Goal: Information Seeking & Learning: Find specific page/section

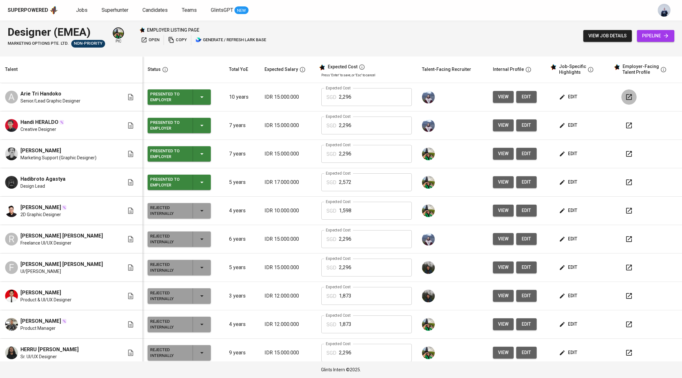
click at [626, 95] on icon "button" at bounding box center [629, 97] width 6 height 6
click at [81, 11] on span "Jobs" at bounding box center [82, 10] width 12 height 6
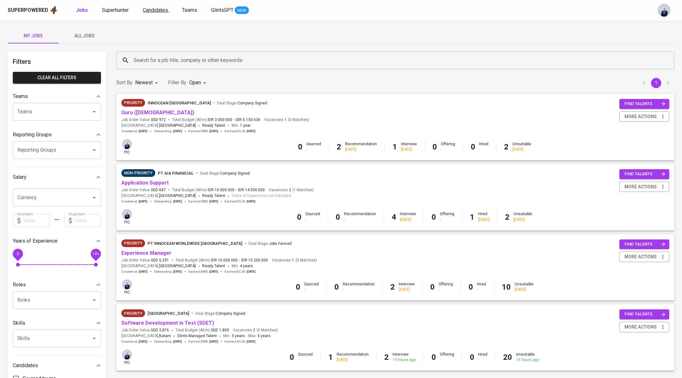
click at [143, 11] on span "Candidates" at bounding box center [155, 10] width 25 height 6
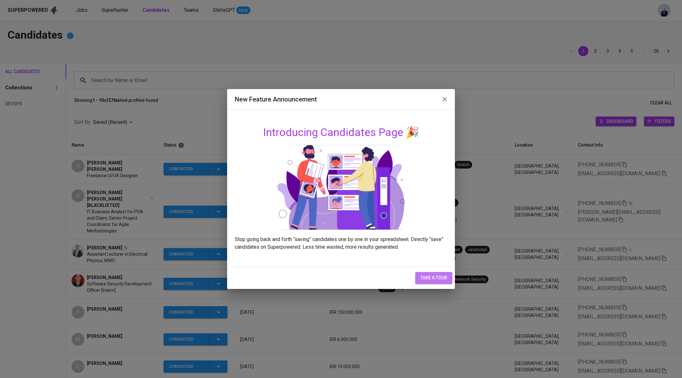
click at [430, 279] on span "take a tour" at bounding box center [434, 278] width 27 height 8
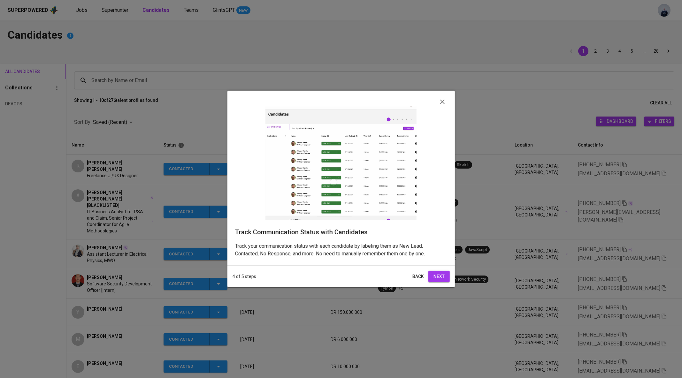
click at [442, 100] on icon "Close" at bounding box center [442, 102] width 4 height 4
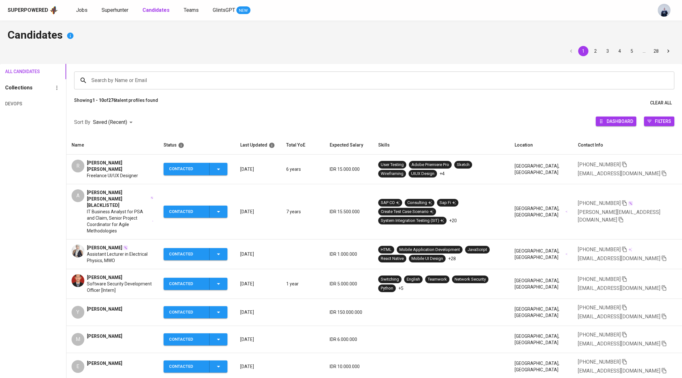
click at [113, 15] on div "Superpowered Jobs Superhunter Candidates Teams GlintsGPT NEW" at bounding box center [331, 10] width 646 height 10
click at [110, 11] on span "Superhunter" at bounding box center [115, 10] width 27 height 6
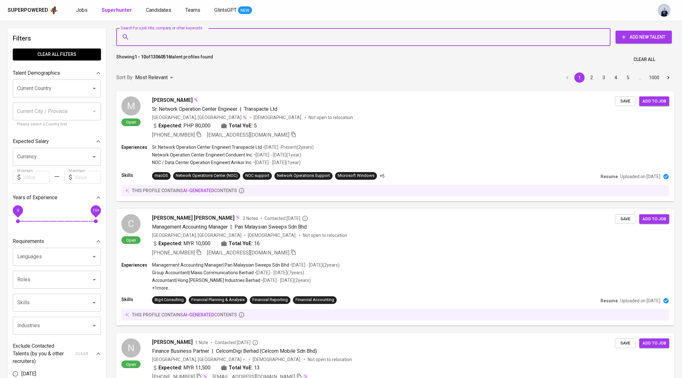
click at [162, 32] on input "Search for a job title, company or other keywords" at bounding box center [365, 37] width 466 height 12
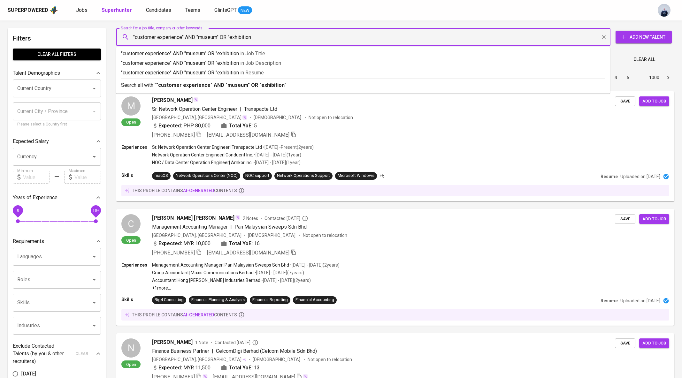
type input ""customer experience" AND "museum" OR "exhibition""
click at [210, 82] on b ""customer experience" AND "museum" OR "exhibition"" at bounding box center [221, 85] width 130 height 6
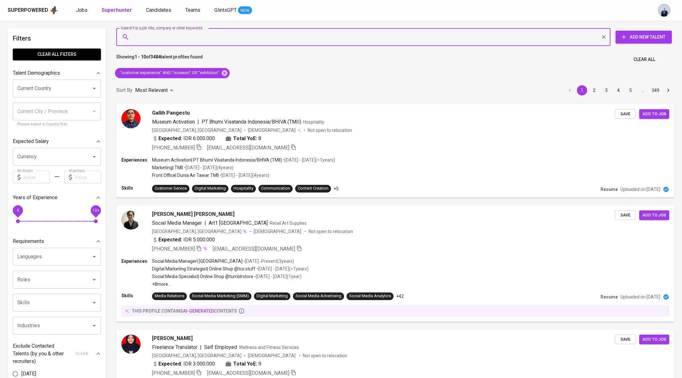
click at [39, 86] on input "Current Country" at bounding box center [48, 88] width 65 height 12
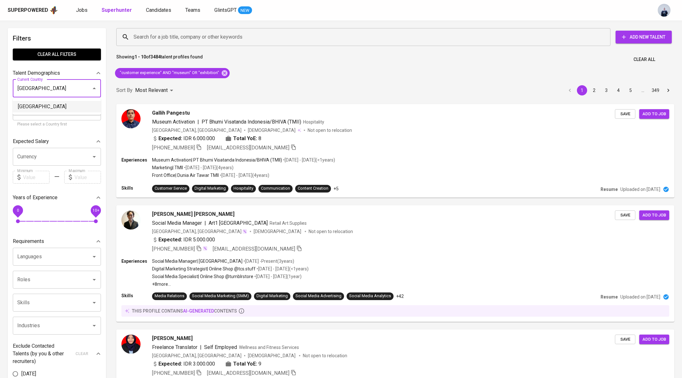
click at [55, 104] on li "[GEOGRAPHIC_DATA]" at bounding box center [57, 107] width 88 height 12
type input "[GEOGRAPHIC_DATA]"
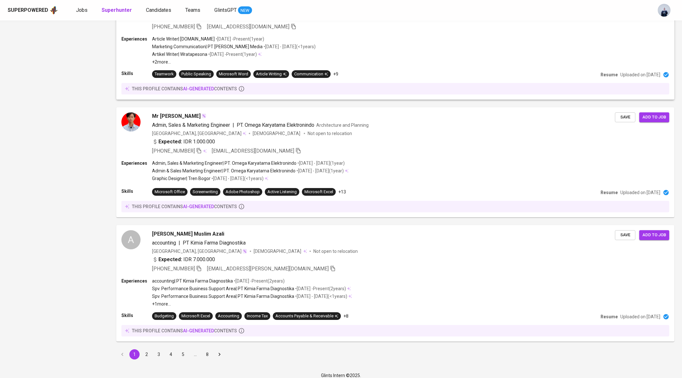
scroll to position [982, 0]
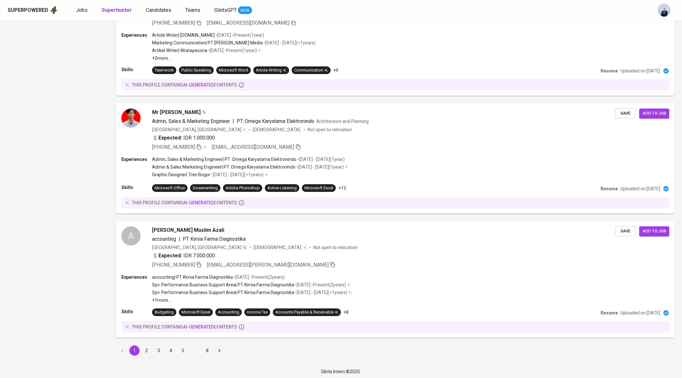
click at [144, 348] on button "2" at bounding box center [147, 351] width 10 height 10
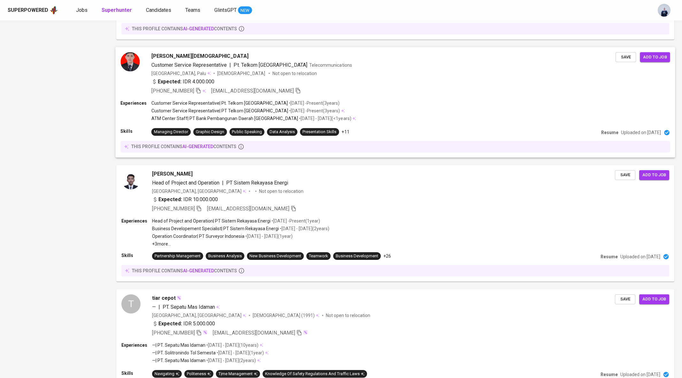
scroll to position [959, 0]
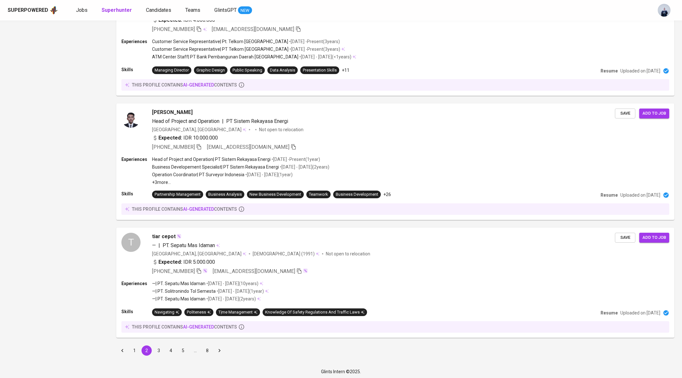
click at [160, 346] on button "3" at bounding box center [159, 351] width 10 height 10
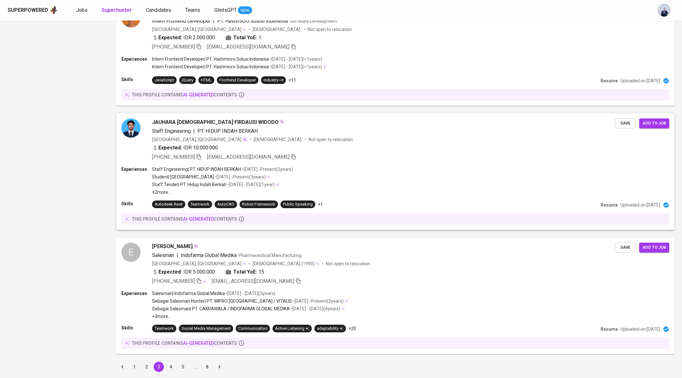
scroll to position [908, 0]
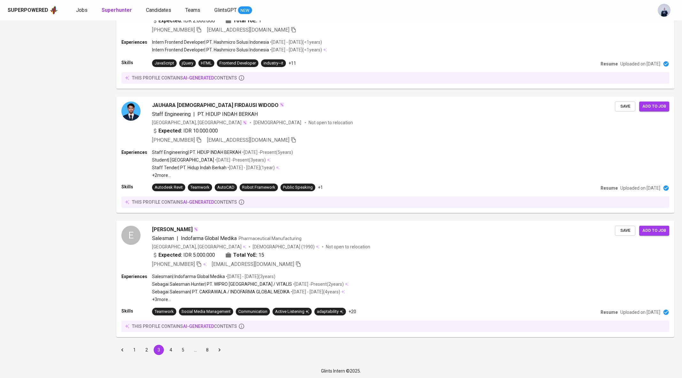
click at [170, 348] on button "4" at bounding box center [171, 350] width 10 height 10
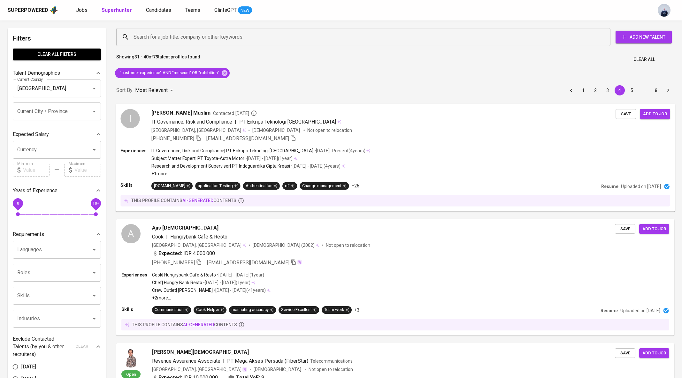
click at [627, 111] on span "Save" at bounding box center [626, 113] width 14 height 7
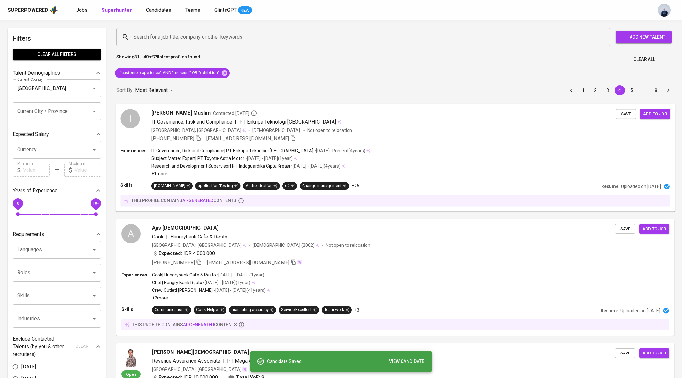
click at [357, 135] on div "+62 856-9598-2388 bangimad01@gmail.com" at bounding box center [383, 139] width 464 height 8
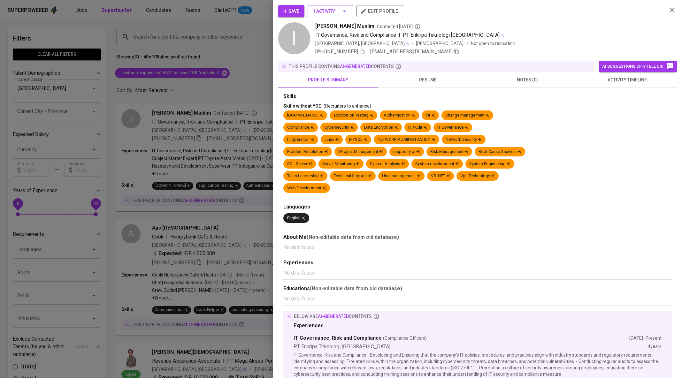
click at [351, 12] on button "1 Activity" at bounding box center [331, 11] width 46 height 12
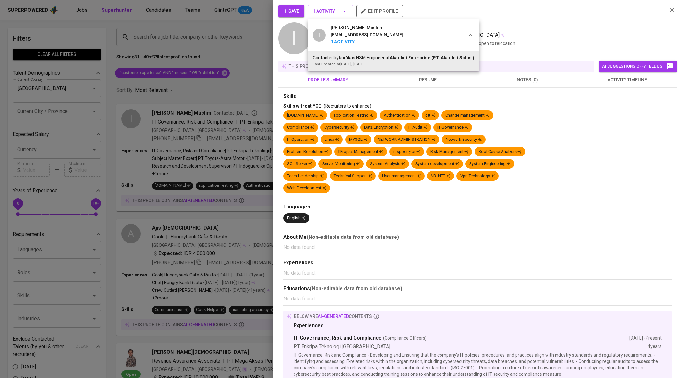
click at [228, 89] on div at bounding box center [341, 189] width 682 height 378
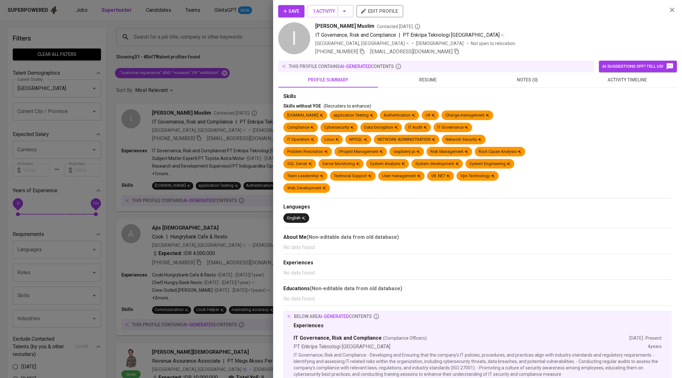
click at [238, 83] on div at bounding box center [341, 189] width 682 height 378
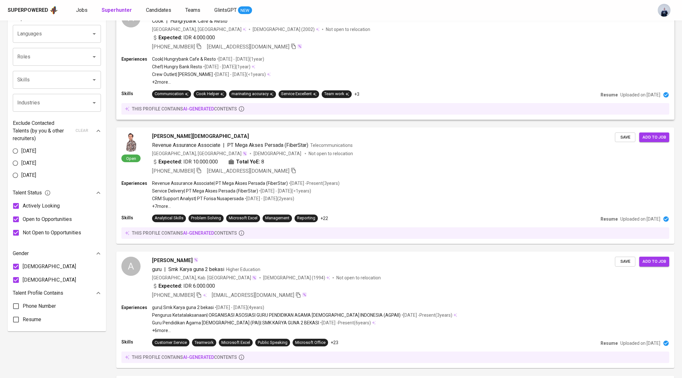
scroll to position [216, 0]
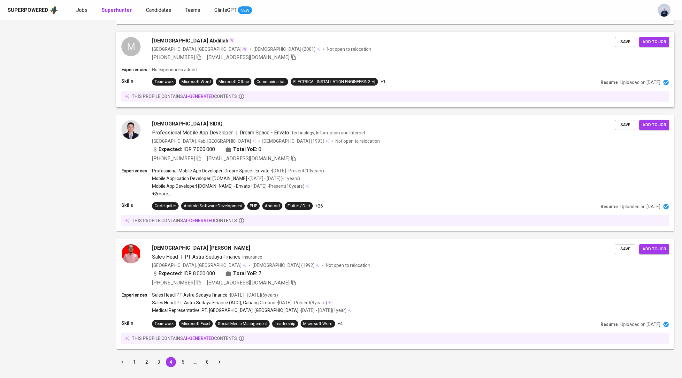
scroll to position [909, 0]
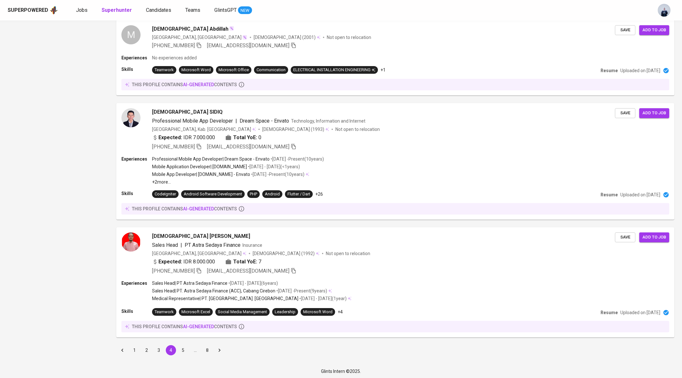
click at [180, 348] on button "5" at bounding box center [183, 350] width 10 height 10
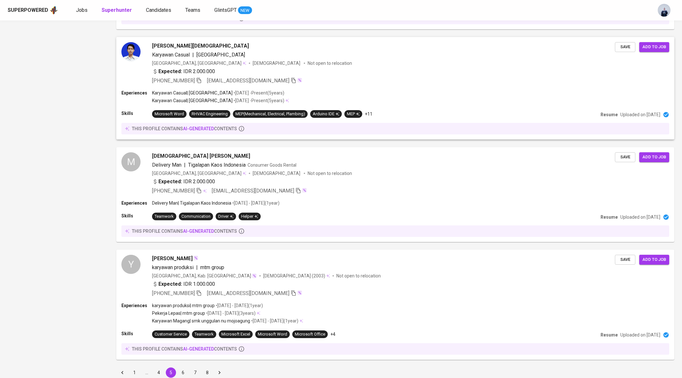
scroll to position [810, 0]
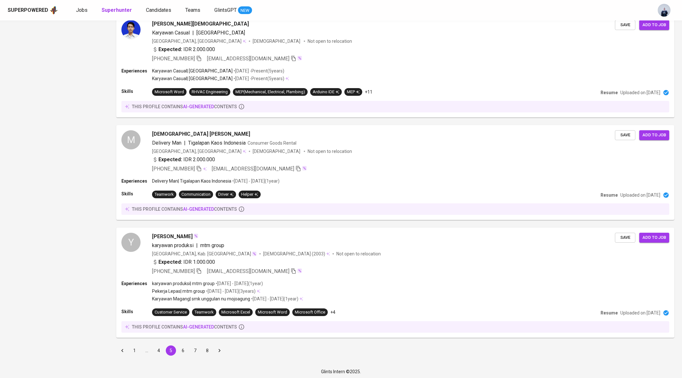
click at [183, 347] on button "6" at bounding box center [183, 351] width 10 height 10
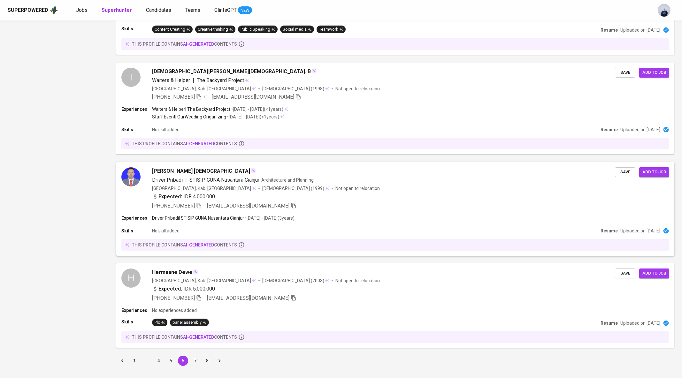
scroll to position [789, 0]
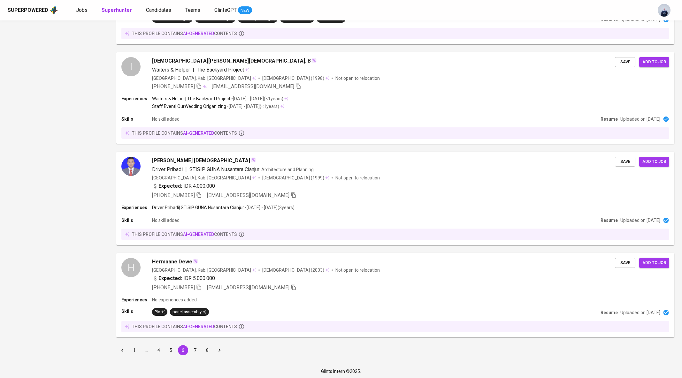
click at [195, 349] on button "7" at bounding box center [195, 350] width 10 height 10
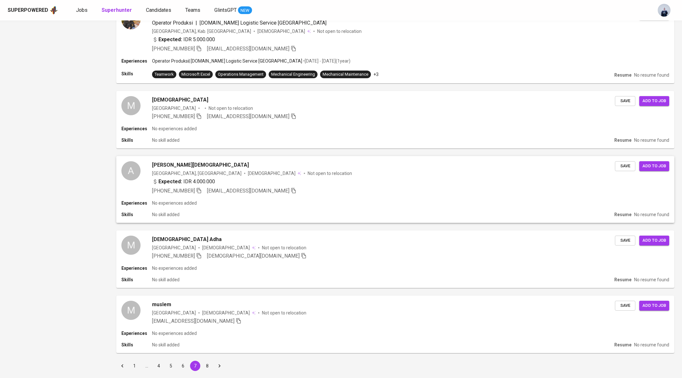
scroll to position [580, 0]
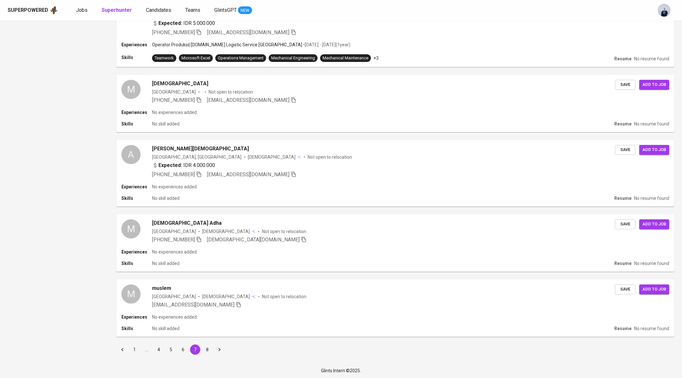
click at [208, 350] on button "8" at bounding box center [207, 350] width 10 height 10
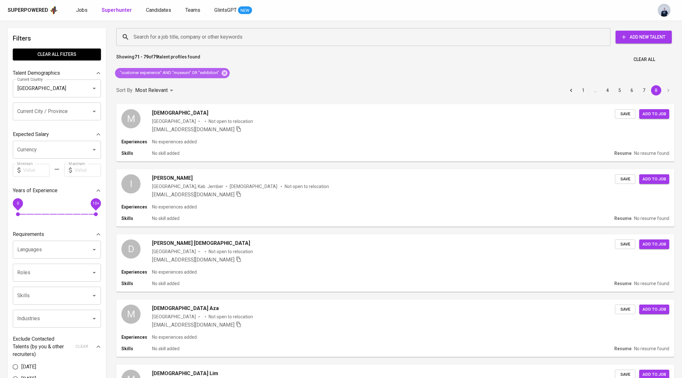
click at [189, 74] on span ""customer experience" AND "museum" OR "exhibition"" at bounding box center [169, 73] width 108 height 6
click at [221, 71] on icon at bounding box center [224, 73] width 7 height 7
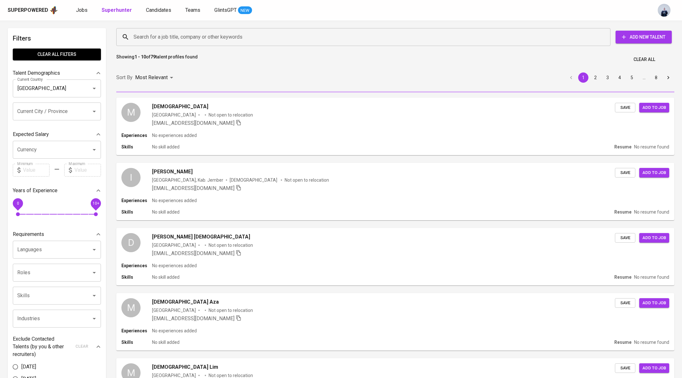
click at [153, 36] on input "Search for a job title, company or other keywords" at bounding box center [365, 37] width 466 height 12
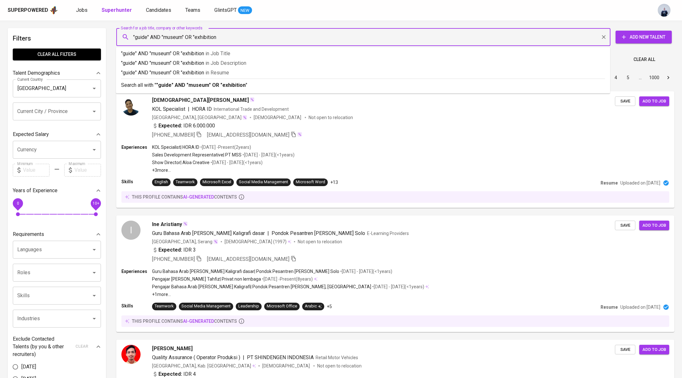
type input ""guide" AND "museum" OR "exhibition""
click at [193, 81] on p "Search all with " "guide" AND "museum" OR "exhibition" "" at bounding box center [363, 85] width 484 height 8
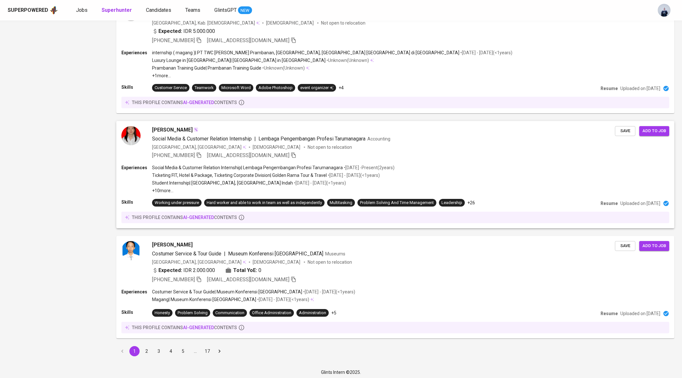
scroll to position [935, 0]
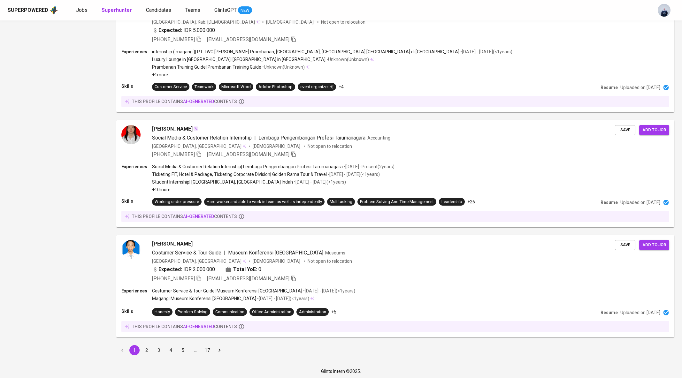
click at [145, 348] on button "2" at bounding box center [147, 350] width 10 height 10
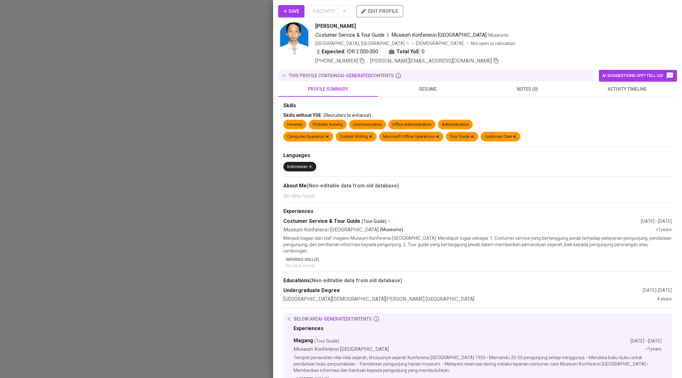
click at [615, 93] on button "activity timeline" at bounding box center [627, 88] width 100 height 15
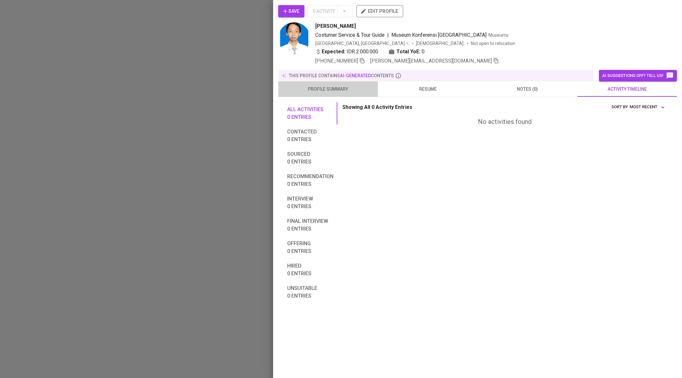
click at [332, 90] on span "profile summary" at bounding box center [328, 89] width 92 height 8
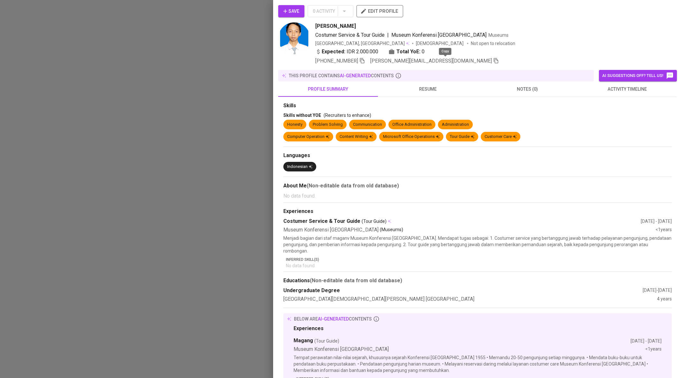
click at [493, 62] on icon "button" at bounding box center [496, 61] width 6 height 6
click at [356, 28] on span "Bambang Muhamad Fasya Azhara" at bounding box center [335, 26] width 41 height 8
copy span "Bambang Muhamad Fasya Azhara"
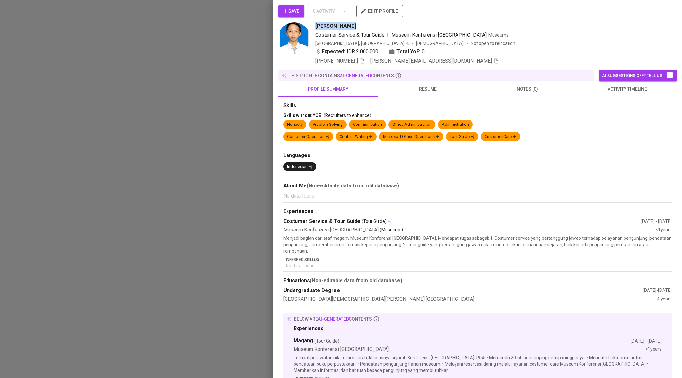
click at [493, 62] on icon "button" at bounding box center [496, 61] width 6 height 6
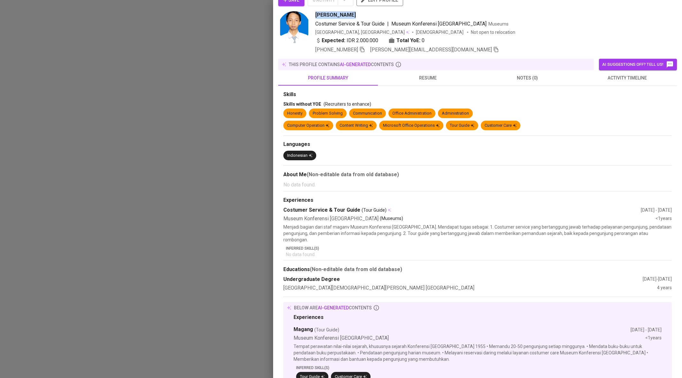
scroll to position [12, 0]
click at [147, 122] on div at bounding box center [341, 189] width 682 height 378
click at [190, 100] on div at bounding box center [341, 189] width 682 height 378
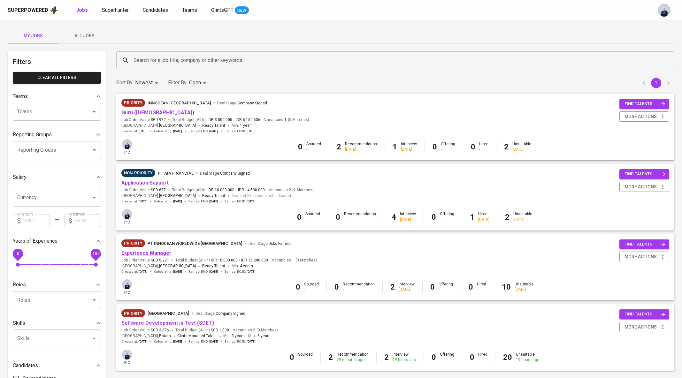
click at [142, 252] on link "Experience Manager" at bounding box center [146, 253] width 50 height 6
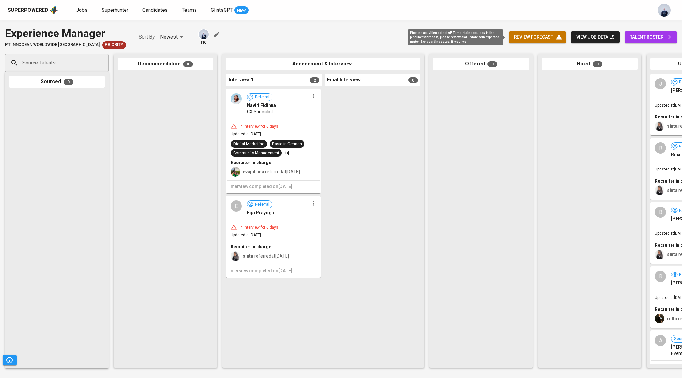
click at [554, 34] on span "review forecast" at bounding box center [537, 37] width 47 height 8
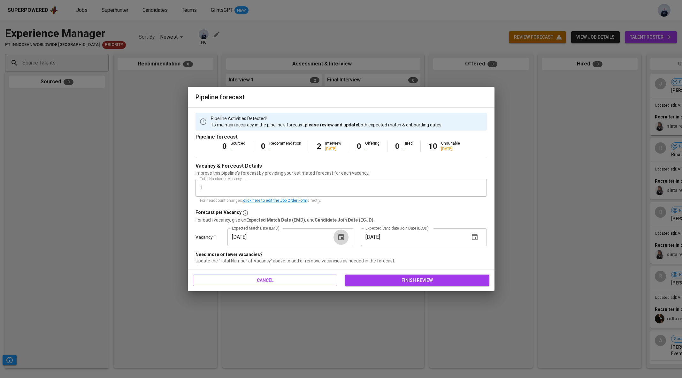
click at [341, 236] on icon "button" at bounding box center [341, 238] width 8 height 8
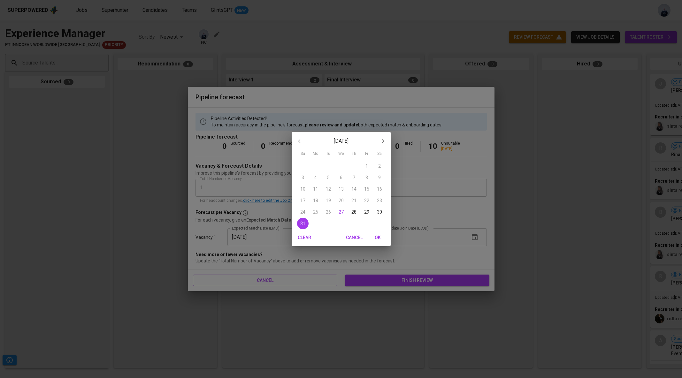
click at [383, 141] on icon "button" at bounding box center [383, 141] width 8 height 8
click at [366, 166] on p "5" at bounding box center [367, 166] width 3 height 6
type input "[DATE]"
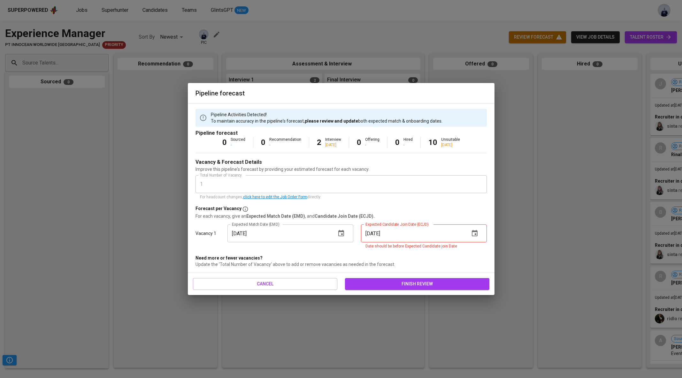
click at [474, 233] on icon "button" at bounding box center [475, 234] width 8 height 8
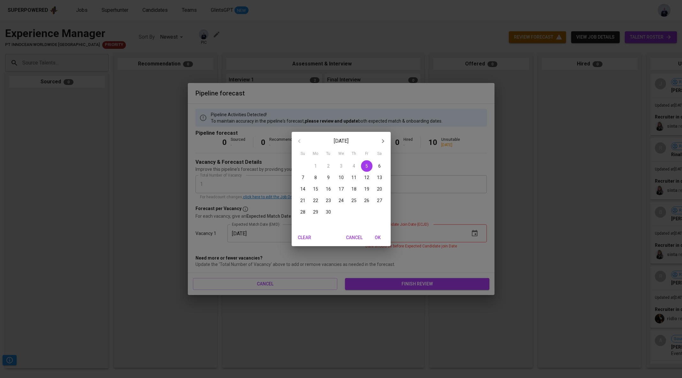
click at [303, 188] on p "14" at bounding box center [302, 189] width 5 height 6
type input "[DATE]"
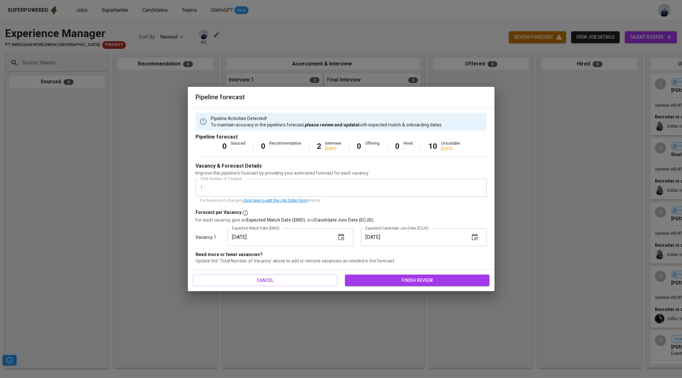
click at [423, 281] on span "finish review" at bounding box center [417, 281] width 134 height 8
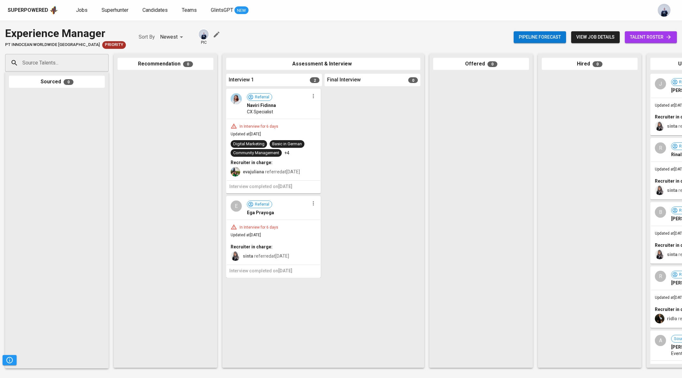
click at [289, 110] on div "CX Specialist" at bounding box center [278, 112] width 62 height 6
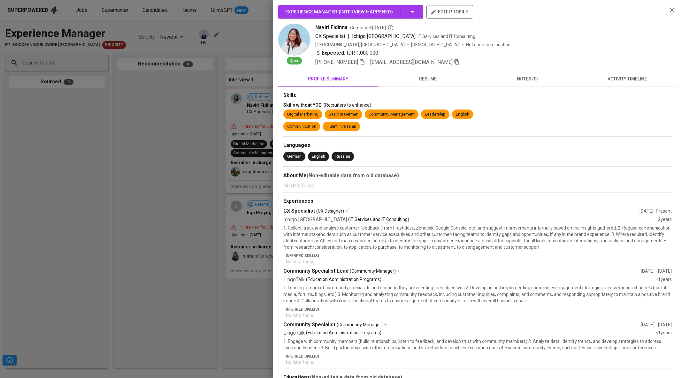
click at [292, 36] on img at bounding box center [294, 40] width 32 height 32
click at [614, 74] on button "activity timeline" at bounding box center [627, 78] width 100 height 15
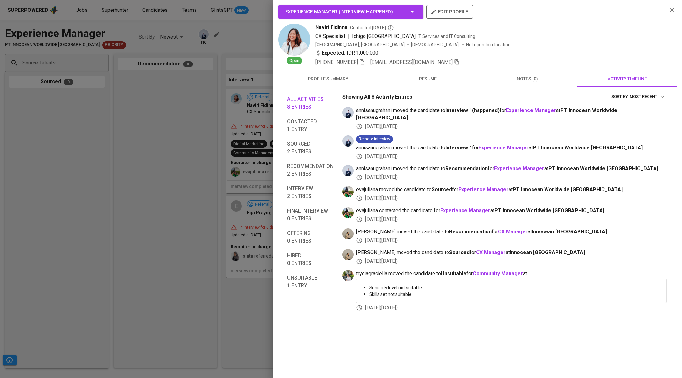
click at [427, 79] on span "resume" at bounding box center [428, 79] width 92 height 8
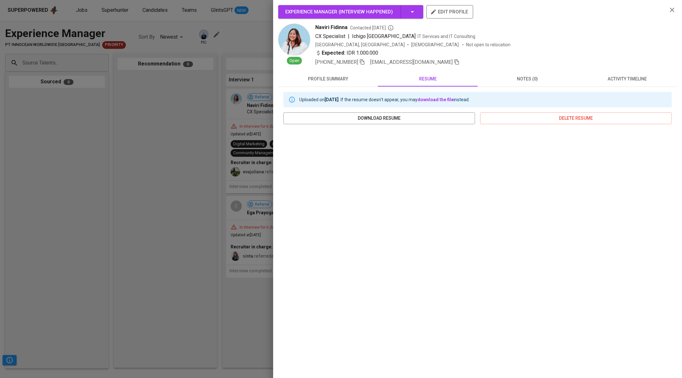
click at [206, 163] on div at bounding box center [341, 189] width 682 height 378
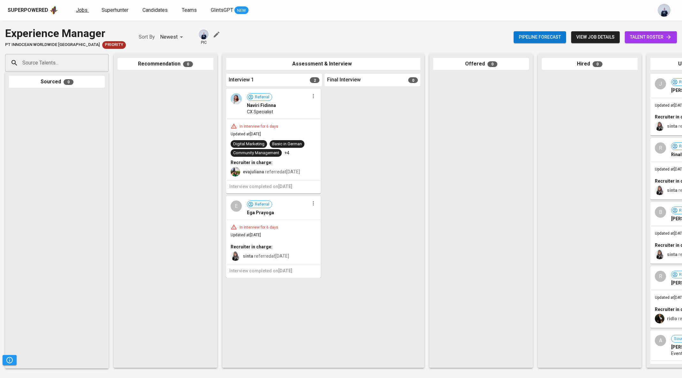
click at [77, 9] on span "Jobs" at bounding box center [82, 10] width 12 height 6
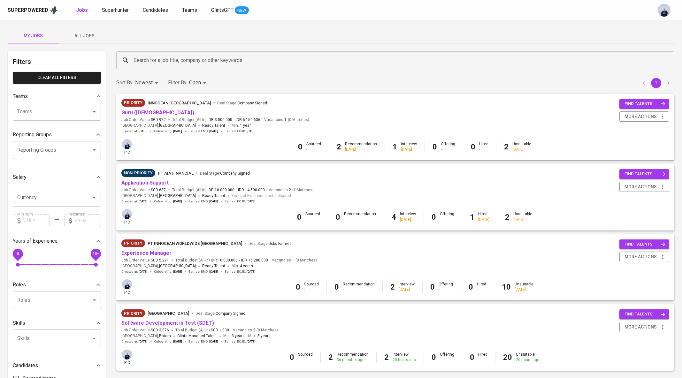
click at [156, 63] on input "Search for a job title, company or other keywords" at bounding box center [397, 60] width 530 height 12
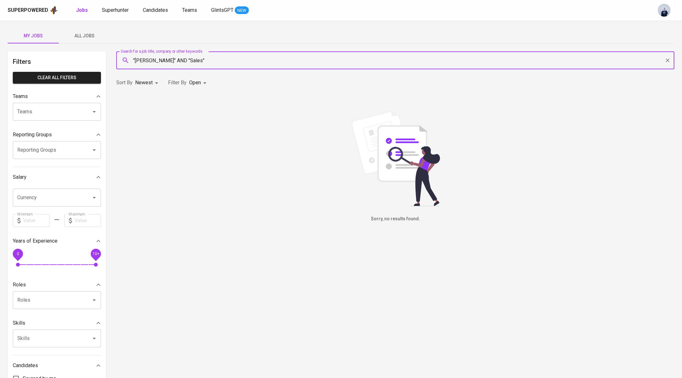
click at [192, 60] on input ""[PERSON_NAME]" AND "Sales"" at bounding box center [397, 60] width 530 height 12
click at [191, 59] on input ""[PERSON_NAME]" AND "frontdesk"" at bounding box center [397, 60] width 530 height 12
click at [196, 61] on input ""[PERSON_NAME]" AND "customer"" at bounding box center [397, 60] width 530 height 12
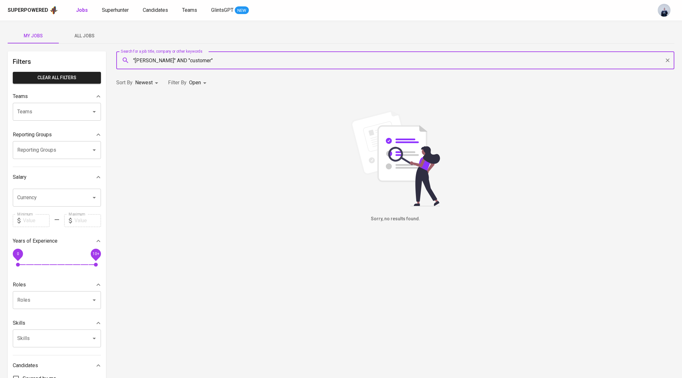
click at [196, 61] on input ""[PERSON_NAME]" AND "customer"" at bounding box center [397, 60] width 530 height 12
click at [406, 65] on input ""wahyu wardani" AND "taman mini"" at bounding box center [397, 60] width 530 height 12
click at [352, 59] on input ""wahyu wardani" AND "taman mini"" at bounding box center [397, 60] width 530 height 12
click at [161, 60] on input ""wahyu wardani" AND "taman mini"" at bounding box center [397, 60] width 530 height 12
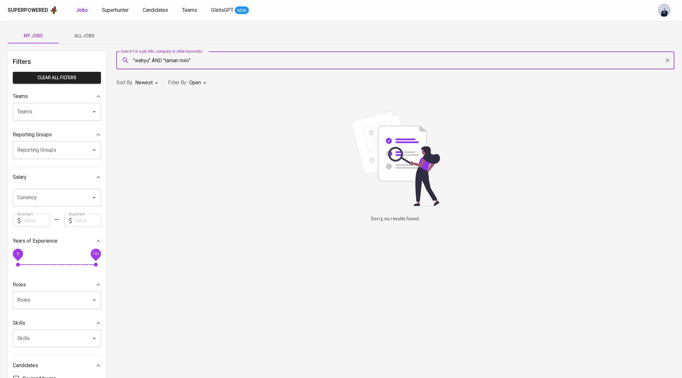
type input ""wahyu" AND "taman mini""
click at [151, 59] on input ""wahyu" AND "taman mini"" at bounding box center [397, 60] width 530 height 12
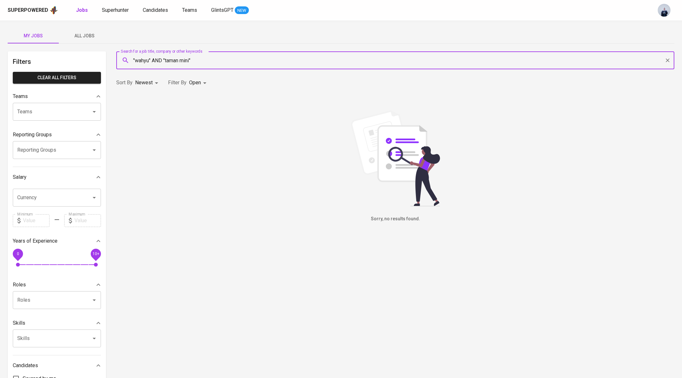
click at [151, 59] on input ""wahyu" AND "taman mini"" at bounding box center [397, 60] width 530 height 12
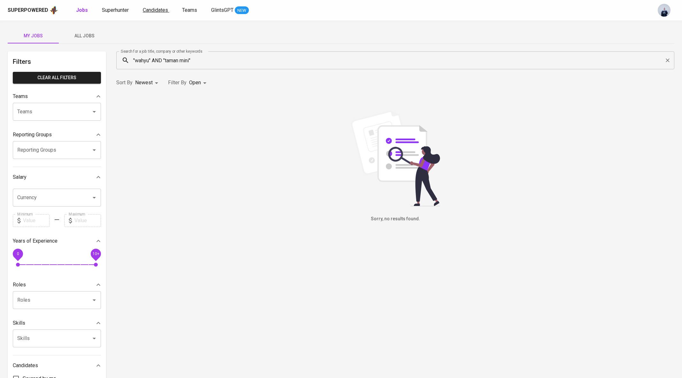
click at [153, 12] on span "Candidates" at bounding box center [155, 10] width 25 height 6
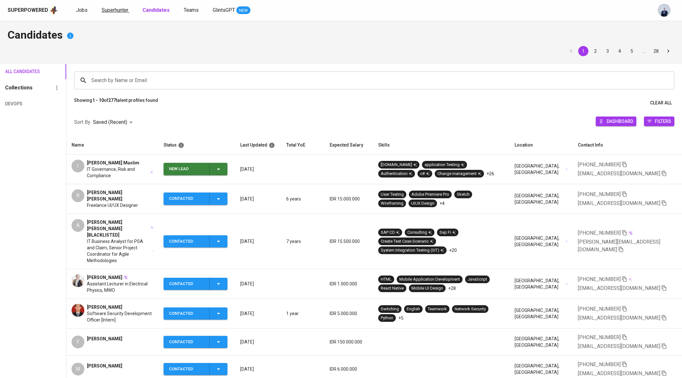
click at [117, 11] on span "Superhunter" at bounding box center [115, 10] width 27 height 6
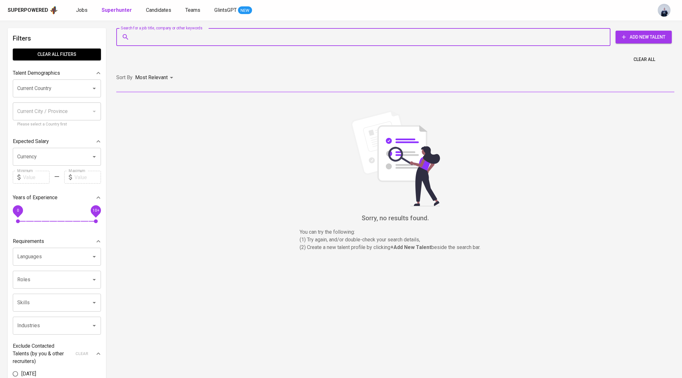
click at [147, 37] on input "Search for a job title, company or other keywords" at bounding box center [365, 37] width 466 height 12
paste input ""wahyu" AND "taman mini""
type input ""wahyu" AND "taman mini""
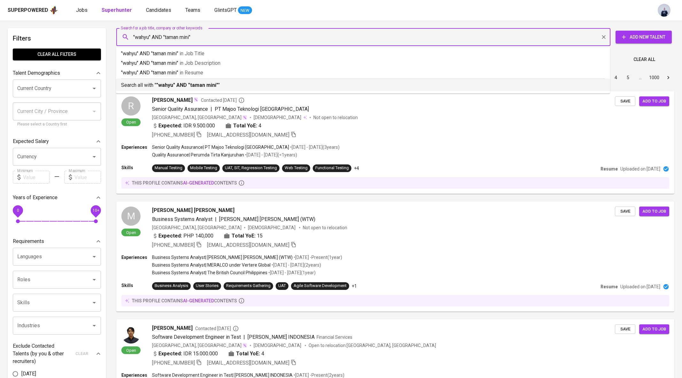
click at [210, 81] on div "Search all with " "wahyu" AND "taman mini" "" at bounding box center [363, 84] width 484 height 11
